Goal: Register for event/course

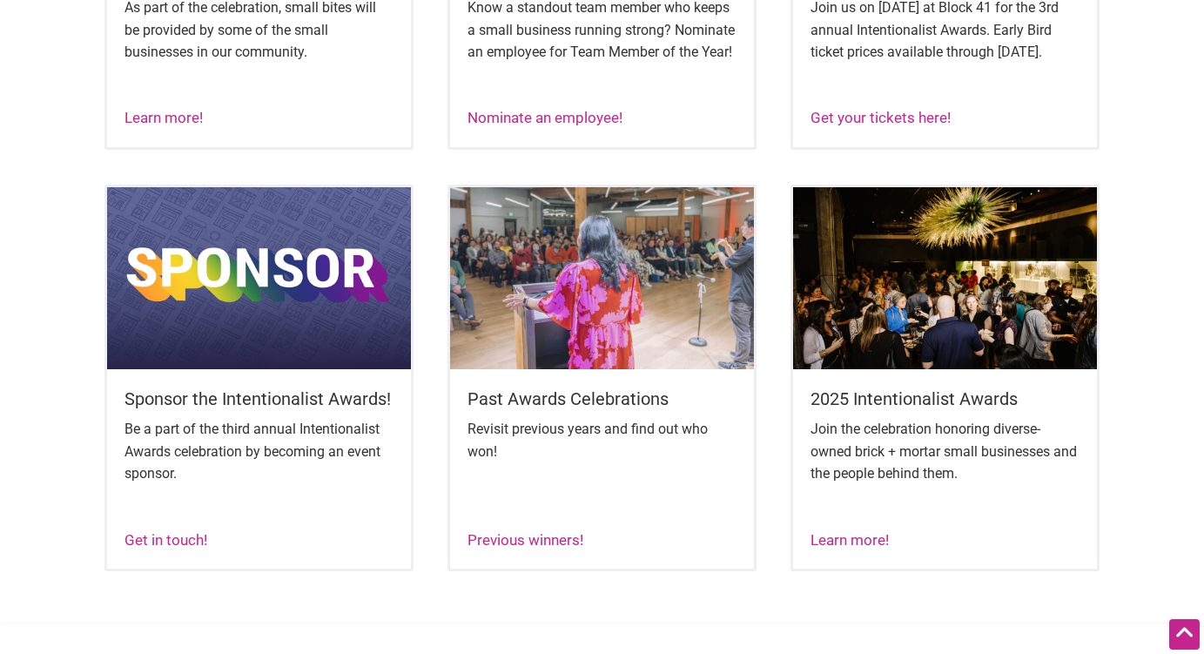
scroll to position [982, 0]
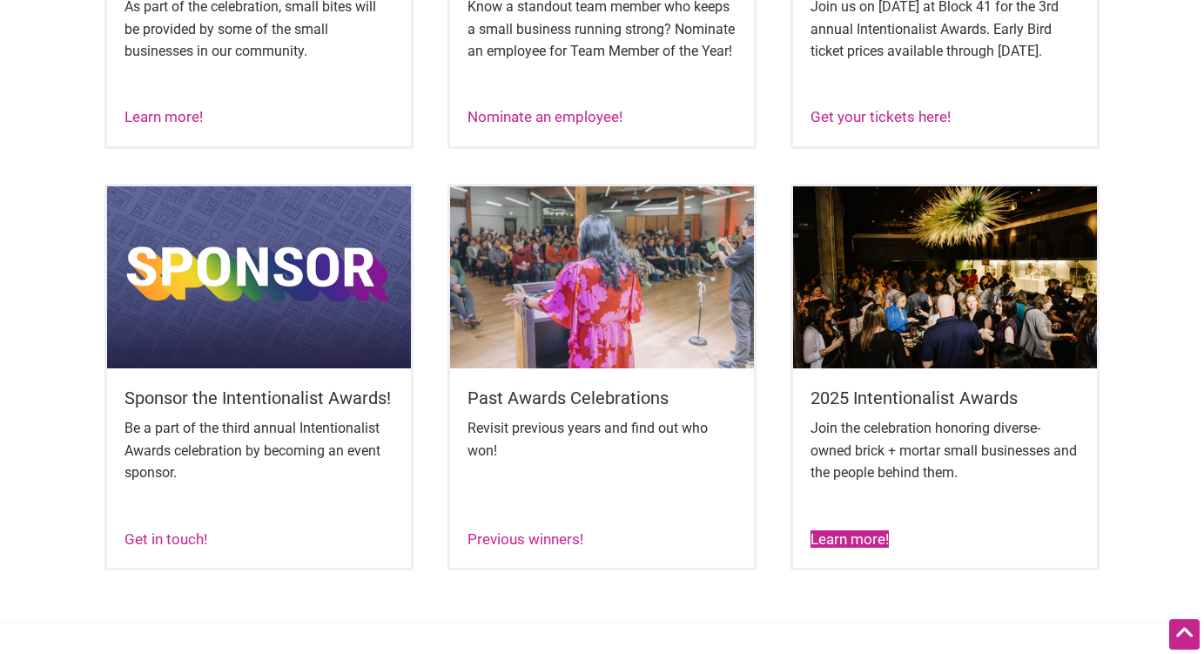
click at [859, 547] on link "Learn more!" at bounding box center [849, 538] width 78 height 17
click at [862, 410] on h5 "2025 Intentionalist Awards" at bounding box center [944, 398] width 269 height 24
click at [867, 365] on img at bounding box center [945, 277] width 304 height 182
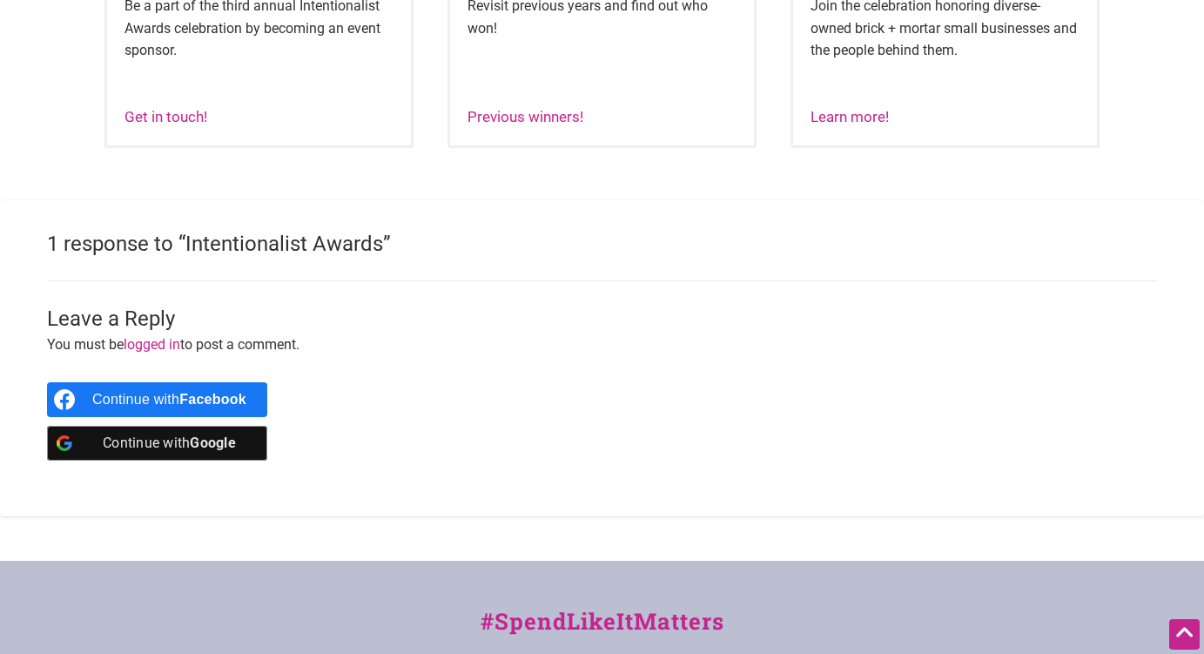
scroll to position [1405, 0]
